Goal: Information Seeking & Learning: Learn about a topic

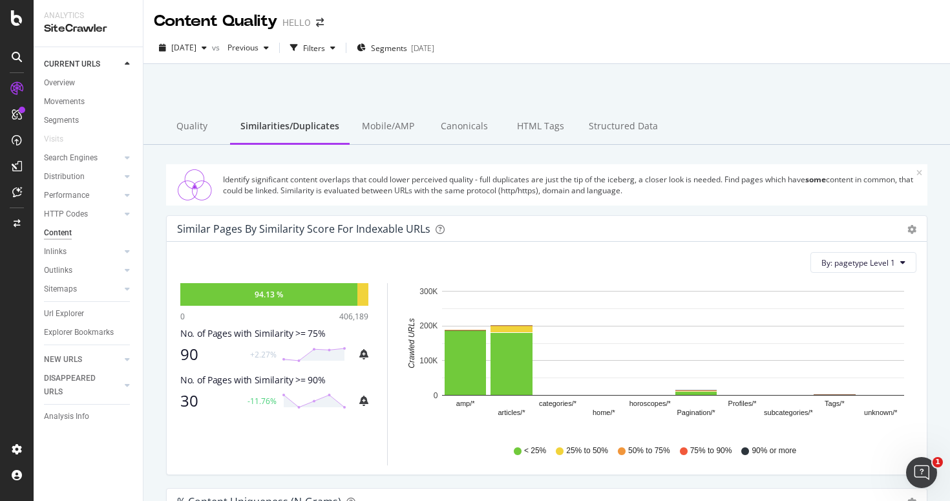
scroll to position [450, 0]
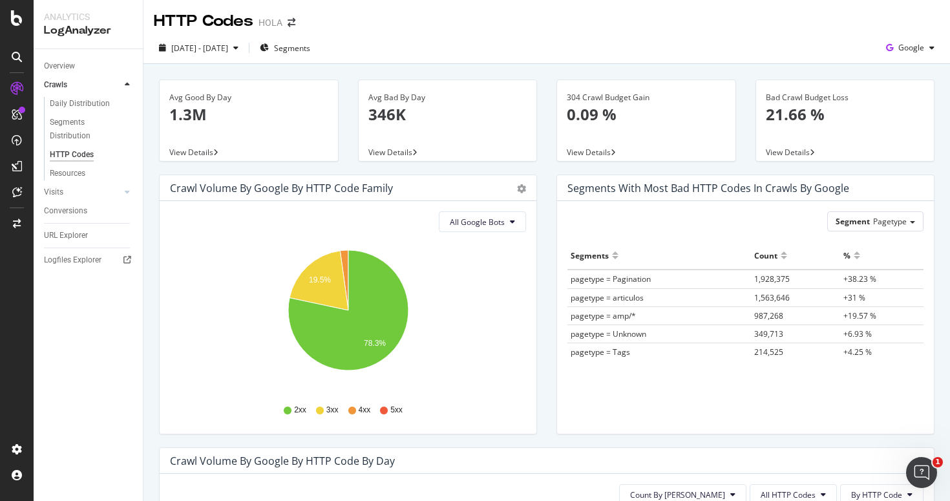
scroll to position [299, 0]
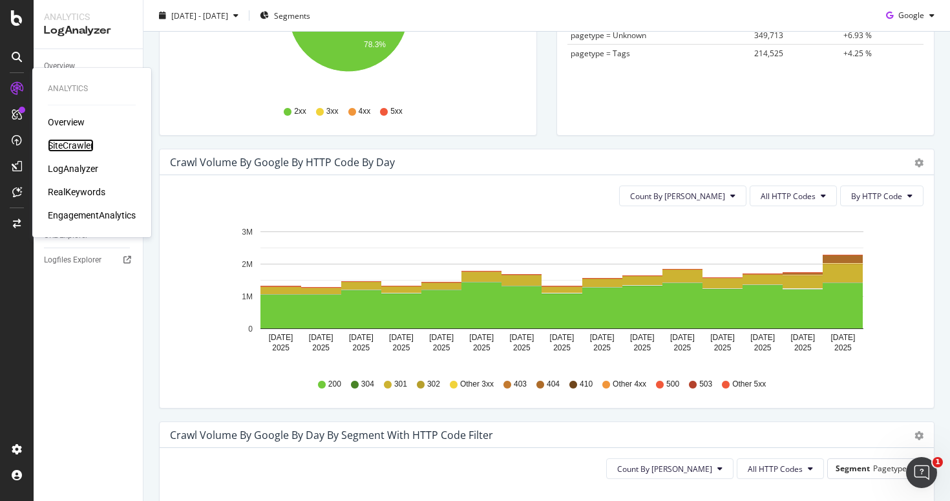
click at [79, 143] on div "SiteCrawler" at bounding box center [71, 145] width 46 height 13
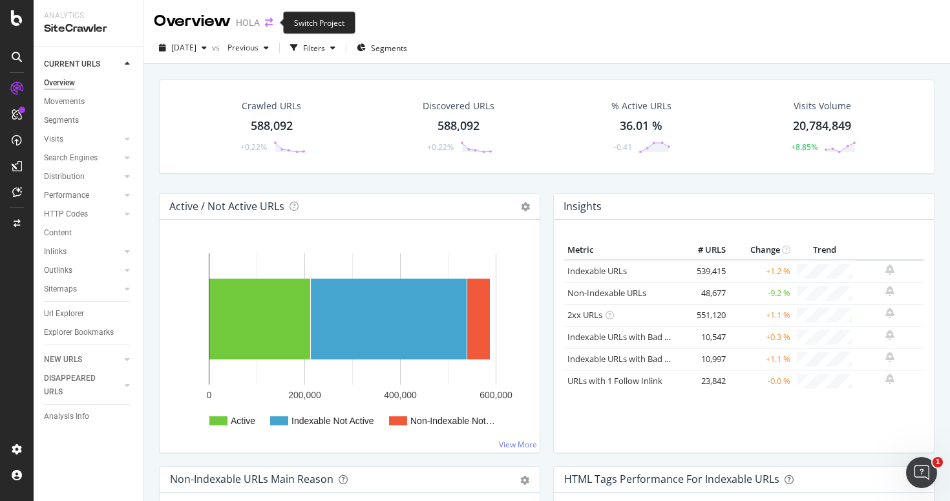
click at [268, 22] on icon "arrow-right-arrow-left" at bounding box center [269, 22] width 8 height 9
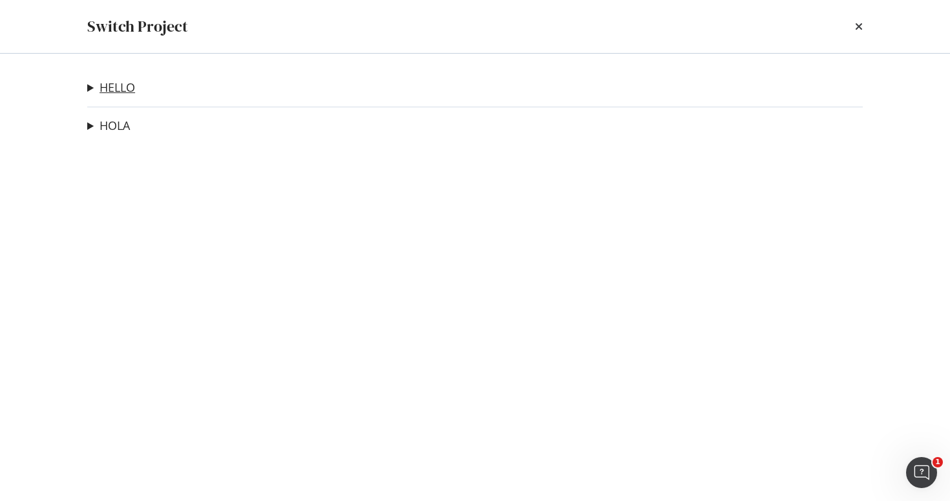
click at [117, 86] on link "HELLO" at bounding box center [118, 88] width 36 height 14
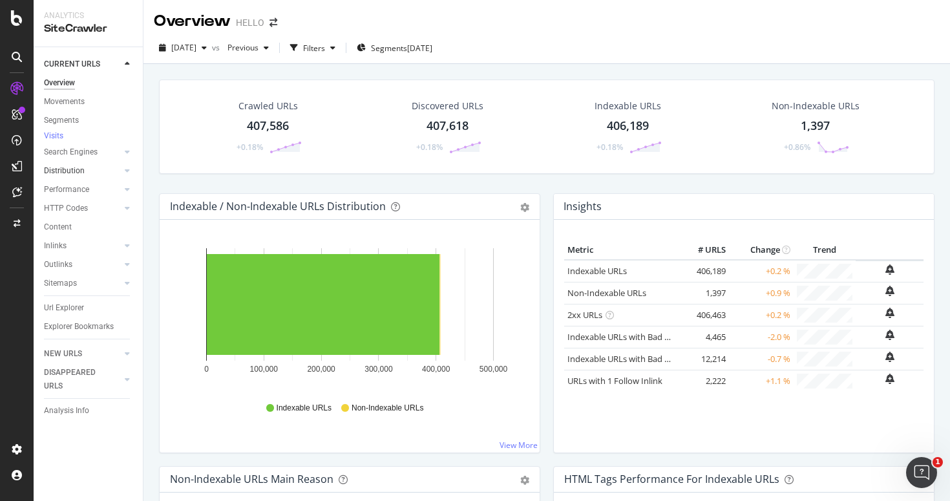
click at [92, 178] on link "Distribution" at bounding box center [82, 171] width 77 height 14
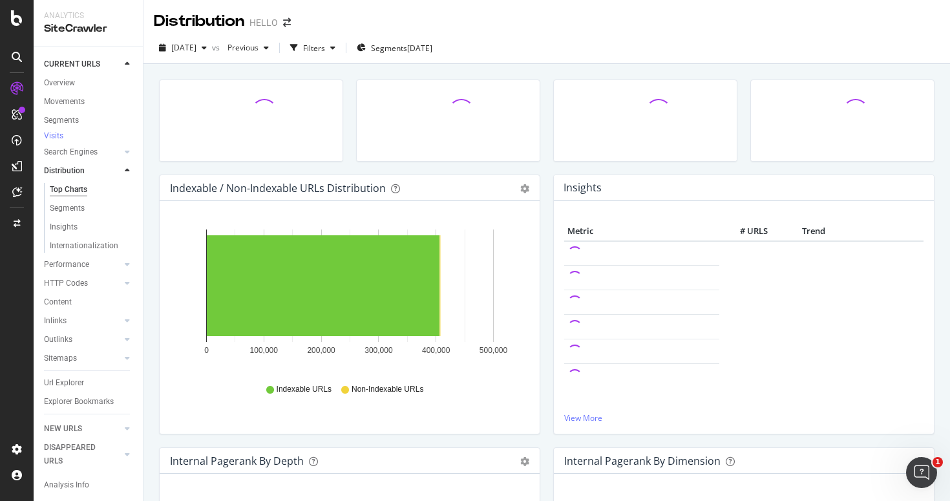
click at [93, 176] on link "Distribution" at bounding box center [82, 171] width 77 height 14
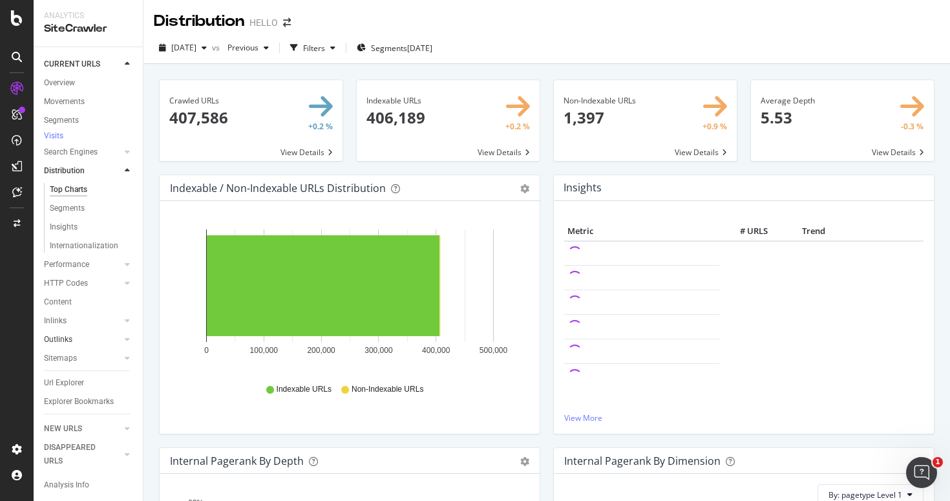
click at [75, 346] on link "Outlinks" at bounding box center [82, 340] width 77 height 14
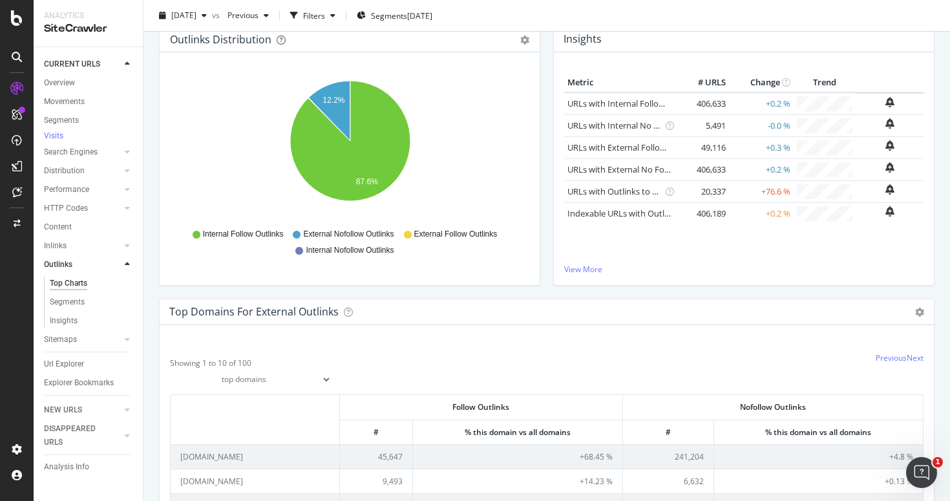
scroll to position [96, 0]
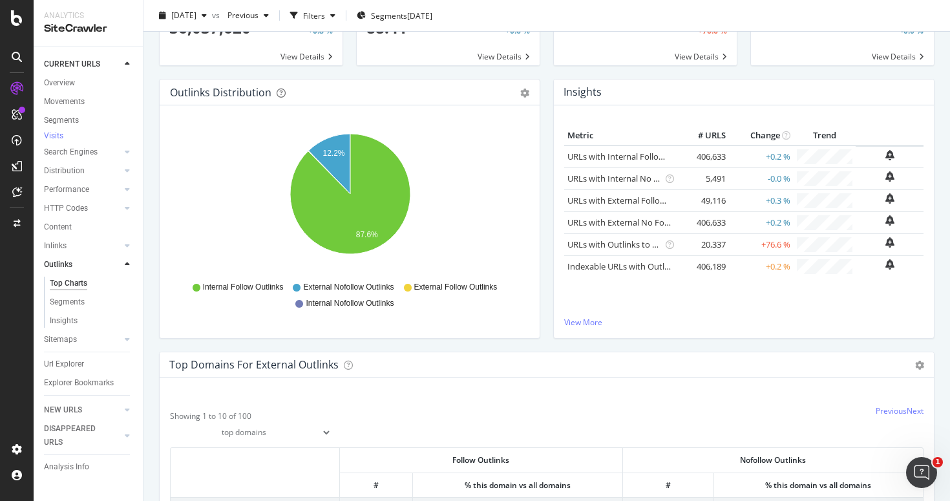
click at [668, 302] on div "Metric # URLS Change Trend URLs with Internal Follow Outlinks 406,633 +0.2 % UR…" at bounding box center [743, 221] width 359 height 191
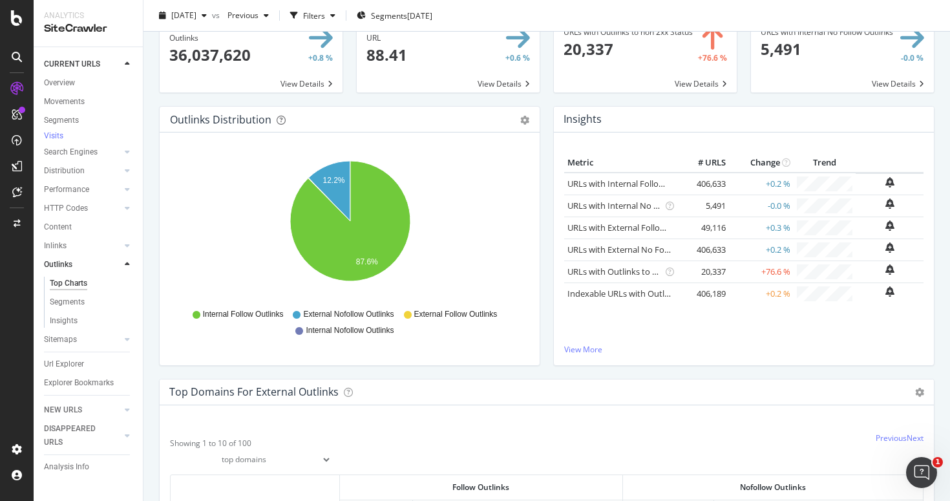
scroll to position [42, 0]
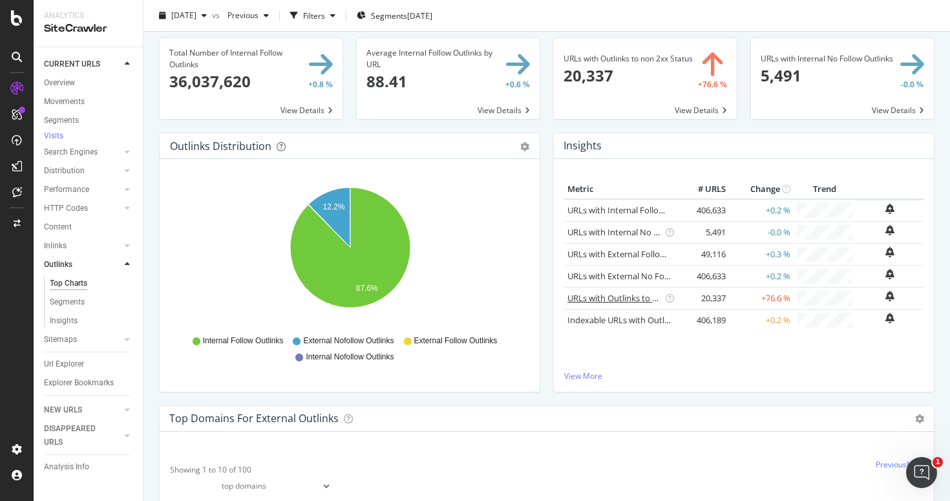
click at [630, 302] on link "URLs with Outlinks to non 2xx Status" at bounding box center [638, 298] width 142 height 12
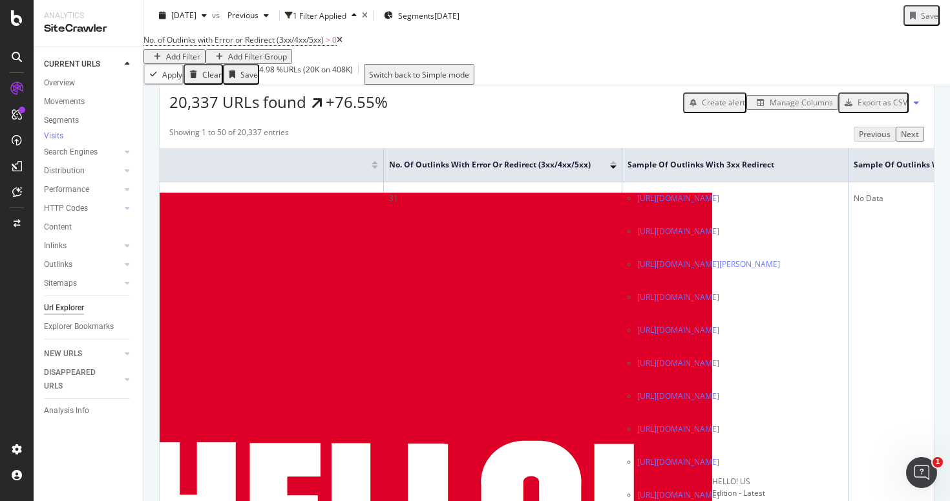
scroll to position [0, 101]
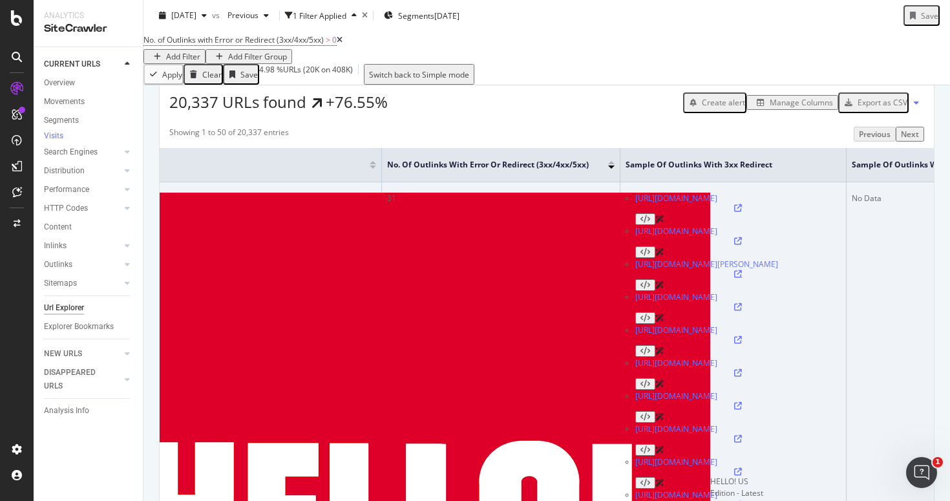
click at [742, 270] on icon at bounding box center [738, 274] width 8 height 8
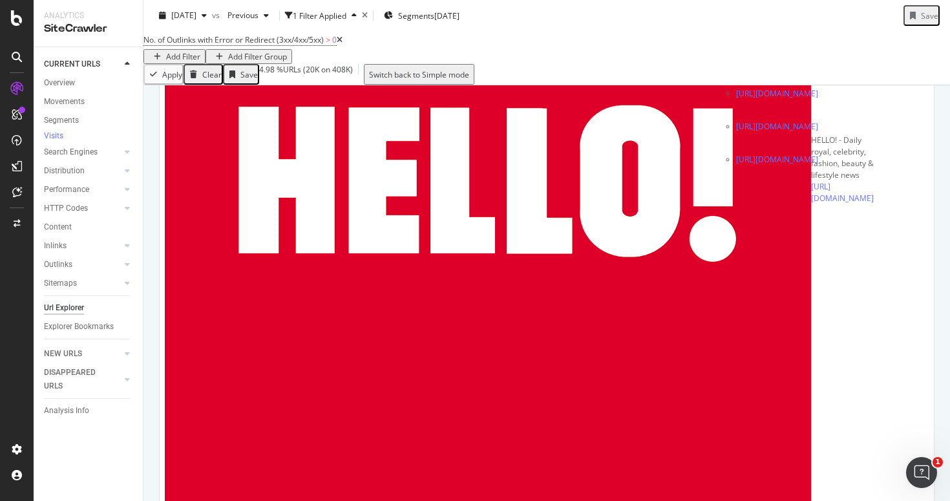
scroll to position [0, 8]
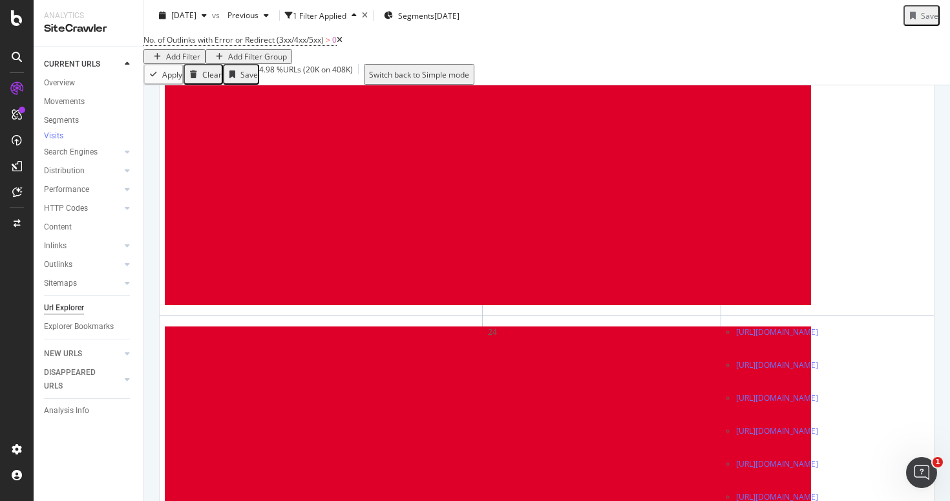
scroll to position [2759, 0]
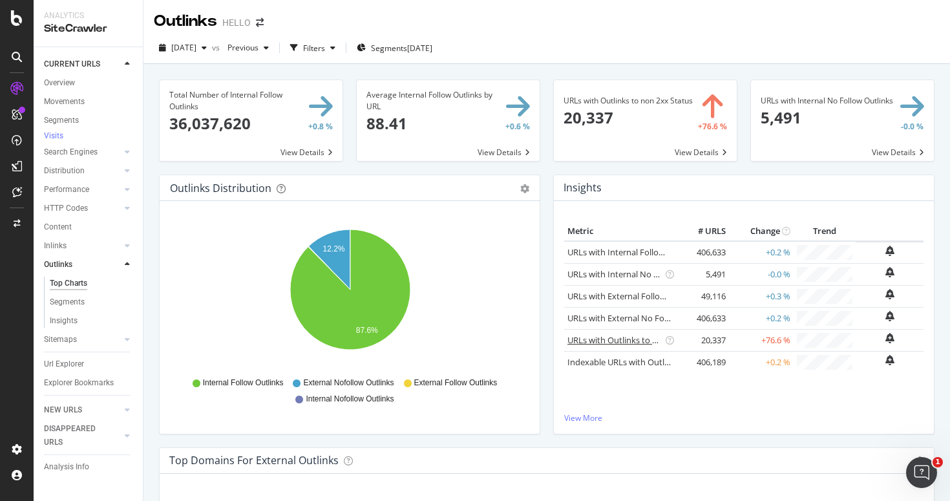
click at [644, 339] on link "URLs with Outlinks to non 2xx Status" at bounding box center [638, 340] width 142 height 12
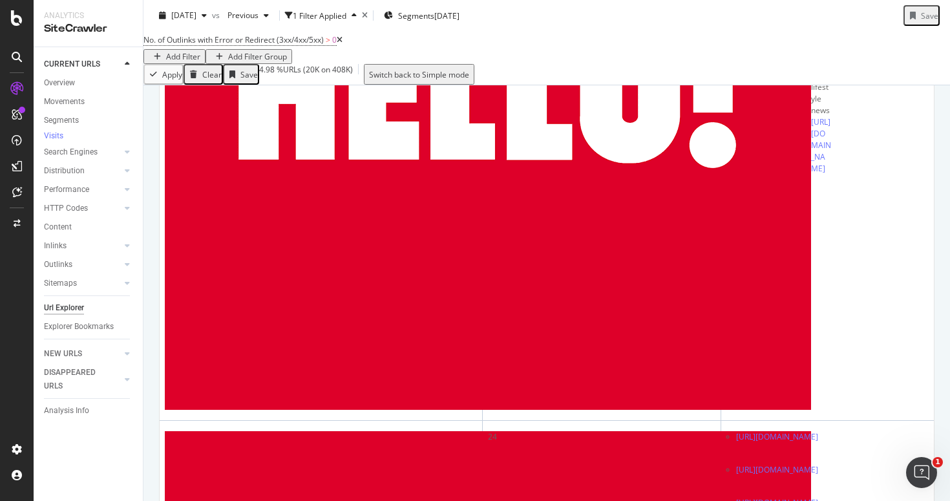
scroll to position [2030, 0]
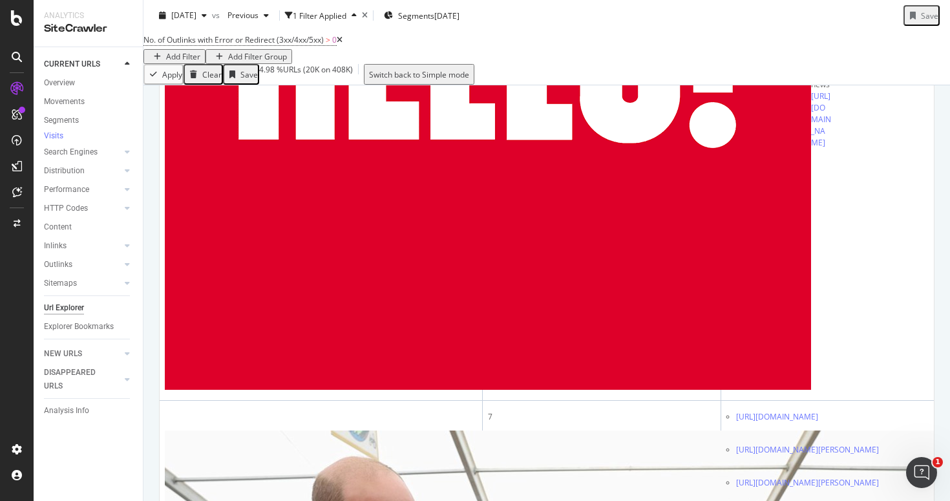
scroll to position [4015, 0]
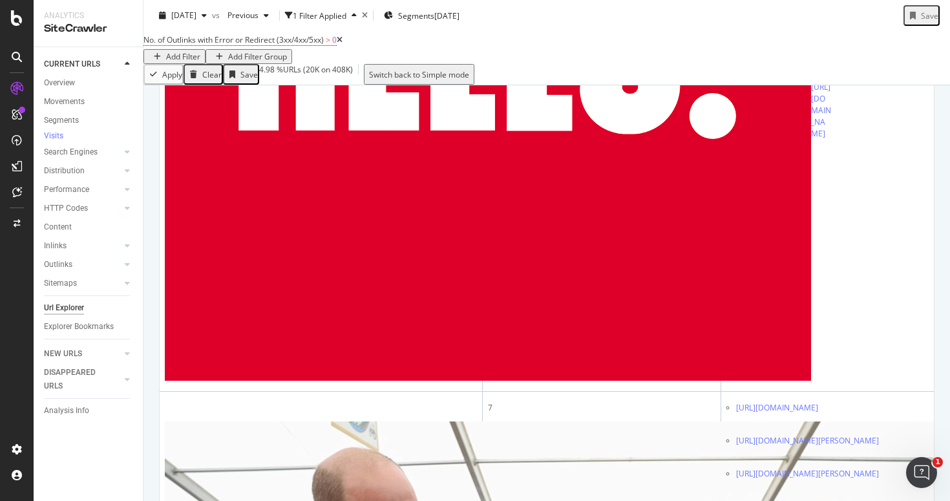
drag, startPoint x: 667, startPoint y: 258, endPoint x: 862, endPoint y: 301, distance: 199.8
copy ul "[URL][DOMAIN_NAME][PERSON_NAME] [URL][DOMAIN_NAME] [URL][DOMAIN_NAME][PERSON_NA…"
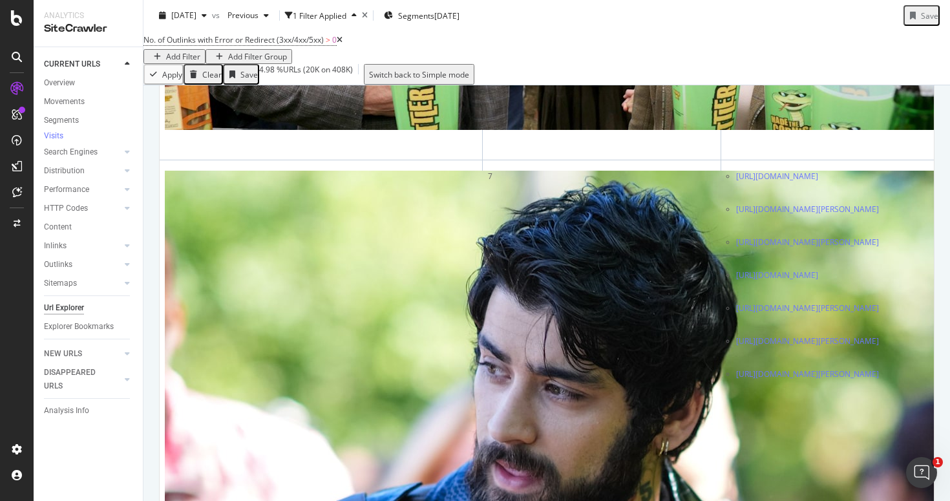
scroll to position [4747, 0]
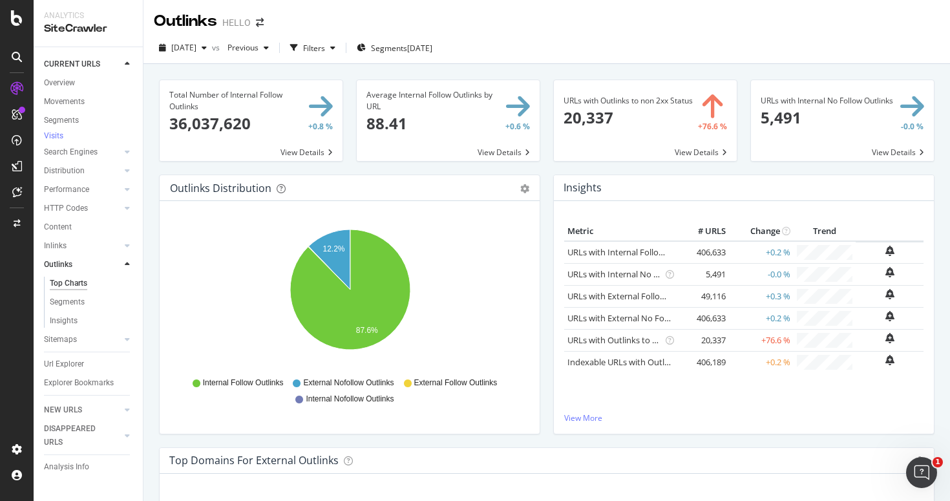
click at [684, 151] on span at bounding box center [645, 120] width 183 height 81
click at [613, 343] on link "URLs with Outlinks to non 2xx Status" at bounding box center [638, 340] width 142 height 12
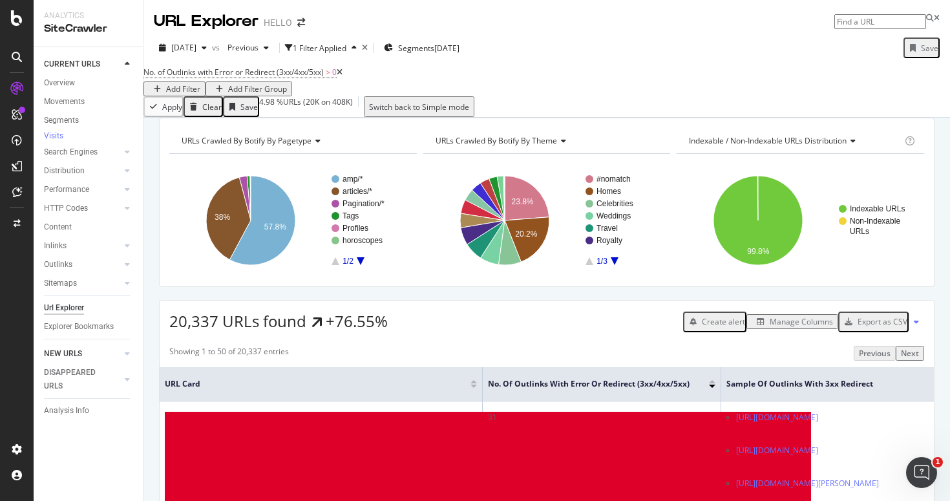
click at [119, 360] on div at bounding box center [114, 353] width 13 height 13
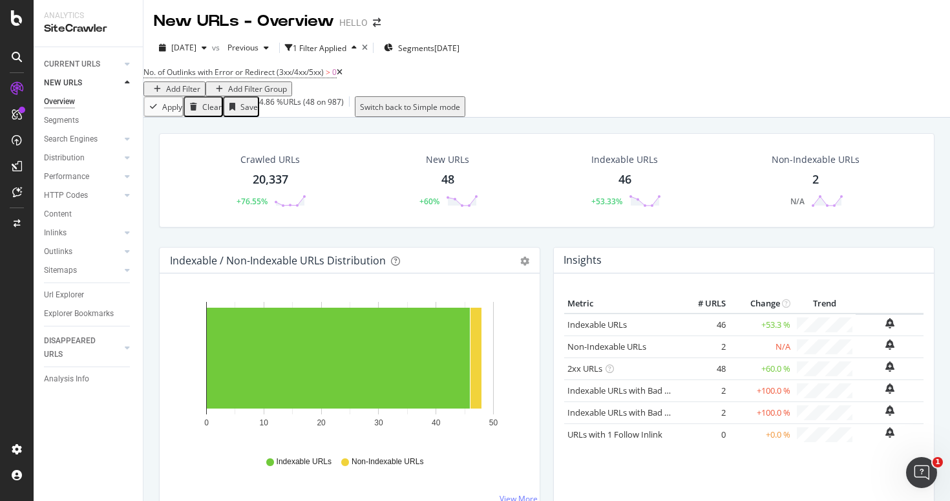
click at [285, 188] on div "20,337" at bounding box center [271, 179] width 36 height 17
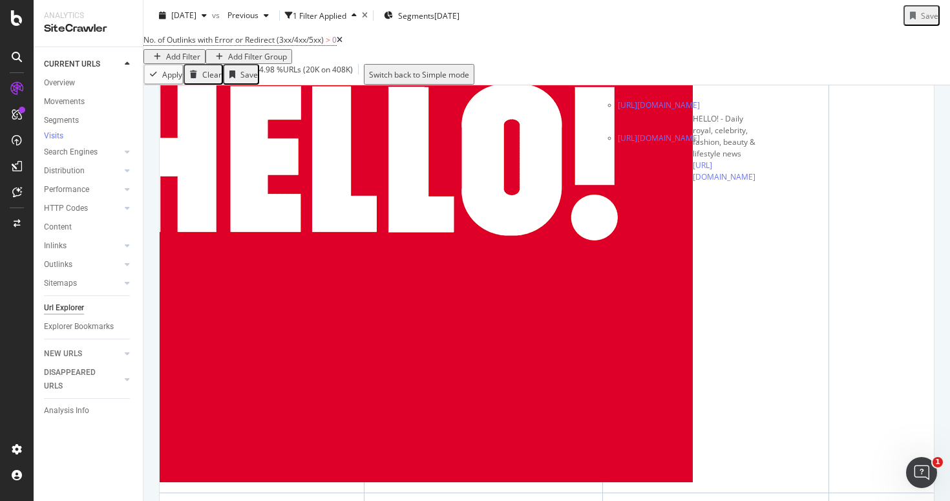
scroll to position [0, 13]
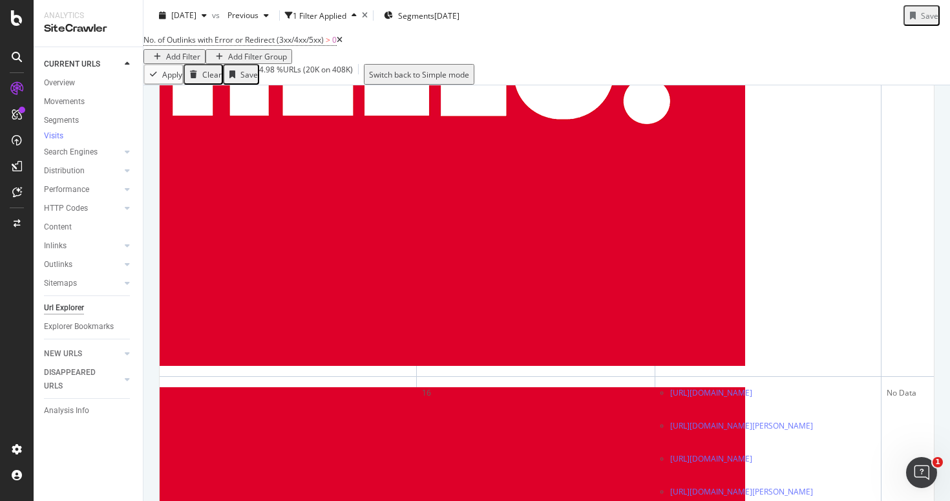
scroll to position [0, 77]
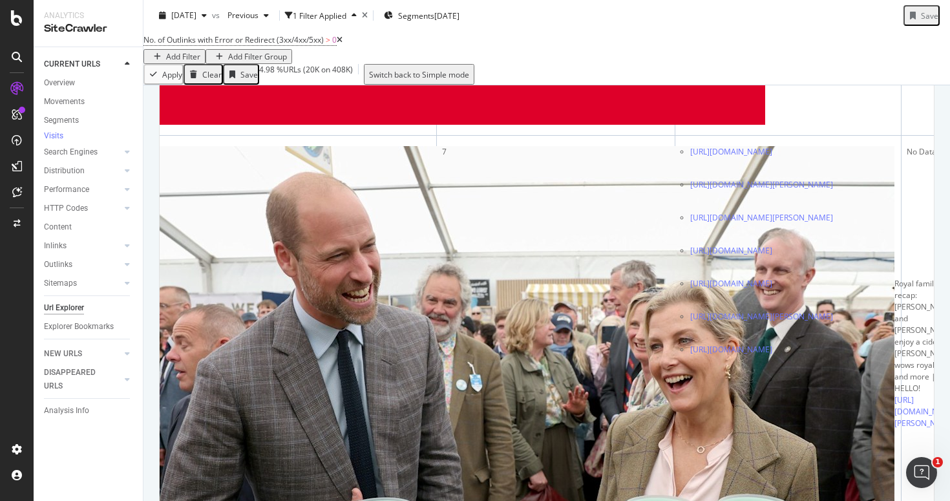
scroll to position [4325, 0]
